Goal: Find specific page/section: Find specific page/section

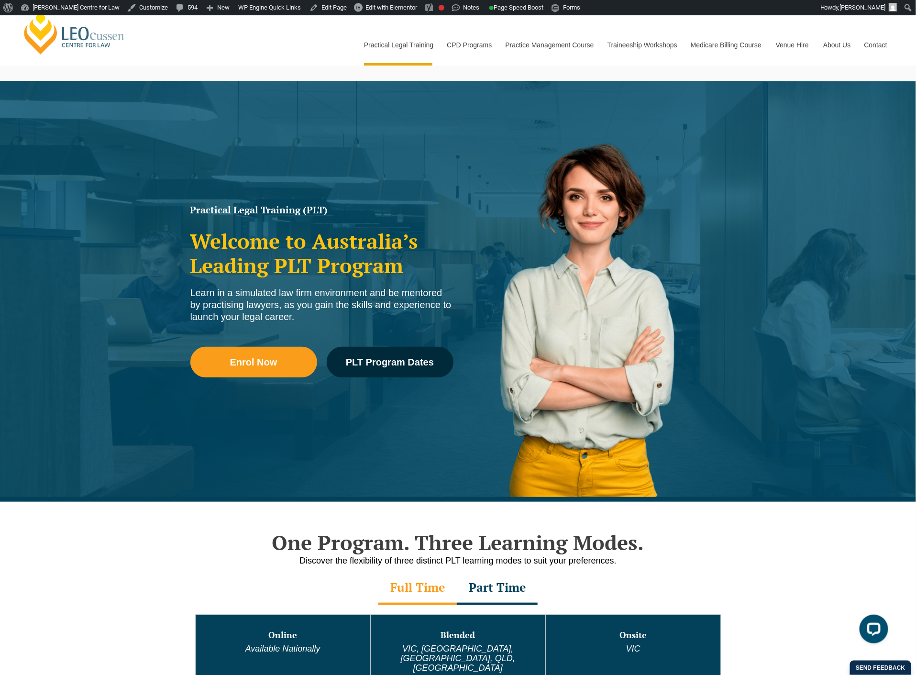
click at [876, 47] on link "Contact" at bounding box center [875, 44] width 37 height 41
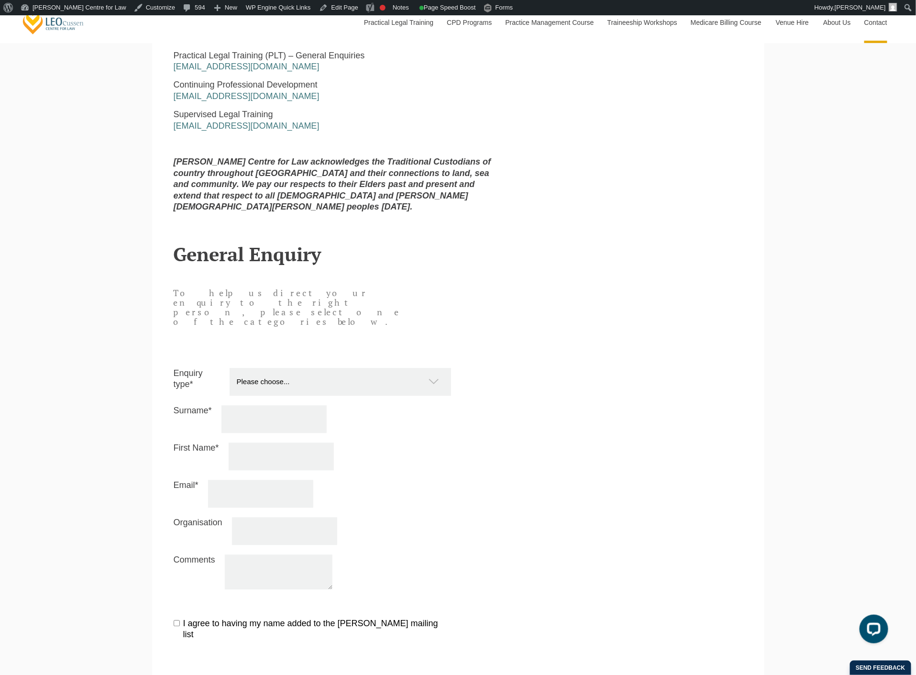
scroll to position [914, 0]
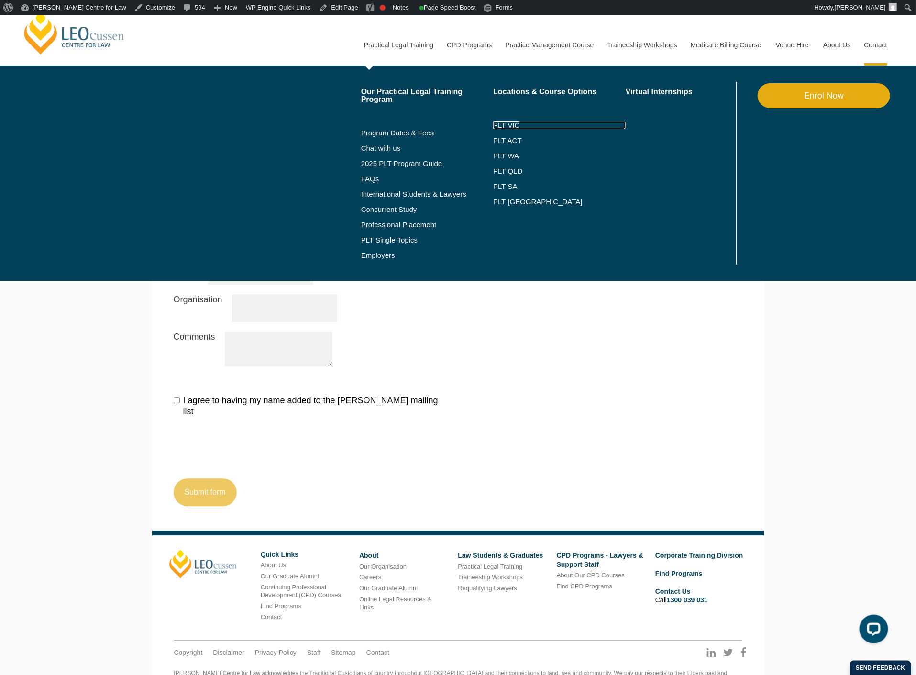
click at [509, 126] on link "PLT VIC" at bounding box center [559, 125] width 132 height 8
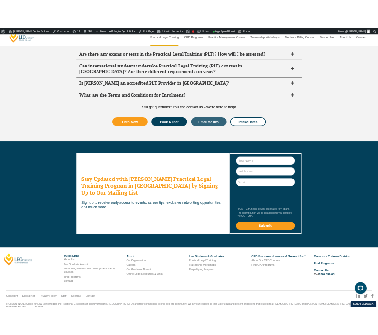
scroll to position [4890, 0]
